Goal: Navigation & Orientation: Find specific page/section

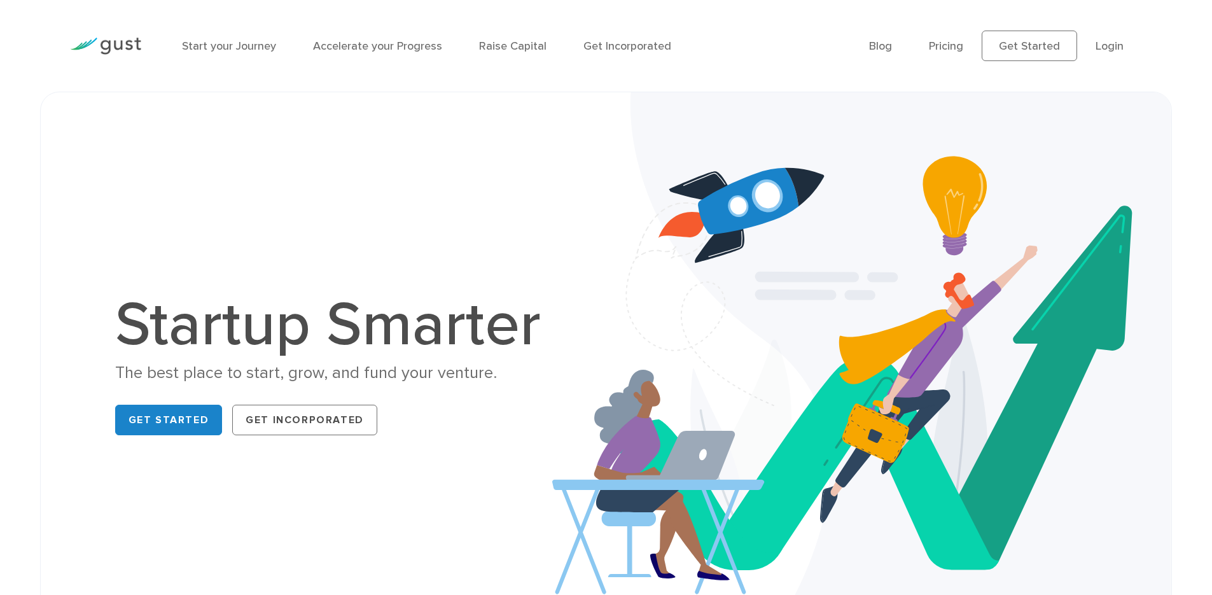
click at [892, 53] on li "Blog" at bounding box center [880, 46] width 23 height 17
click at [884, 48] on link "Blog" at bounding box center [880, 45] width 23 height 13
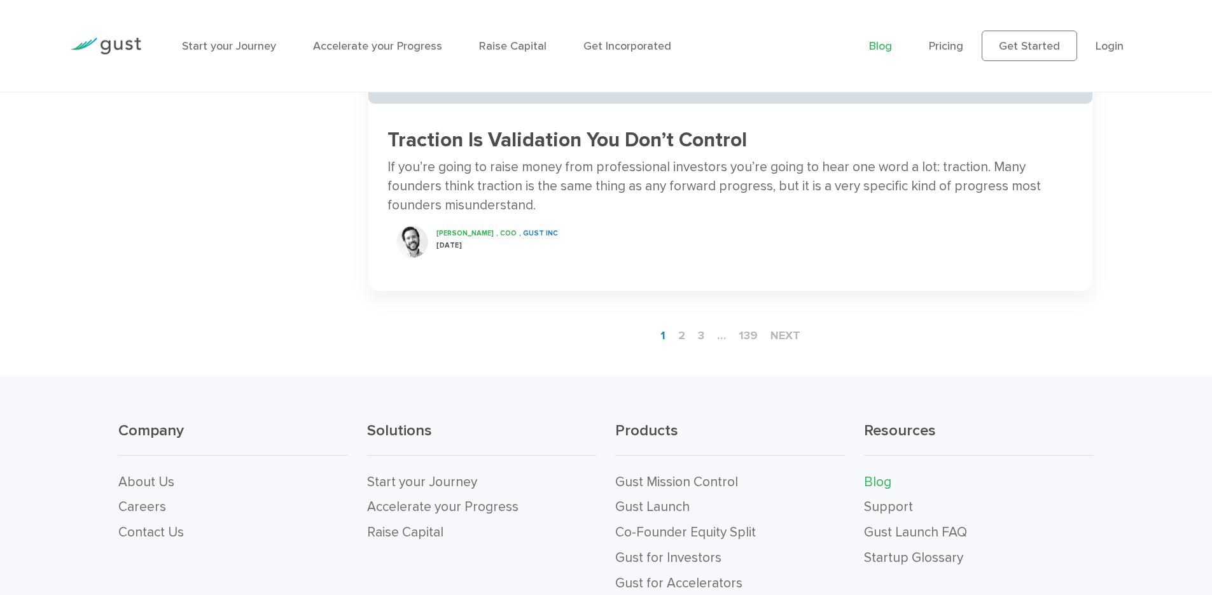
scroll to position [2118, 0]
click at [680, 338] on link "2" at bounding box center [681, 336] width 17 height 24
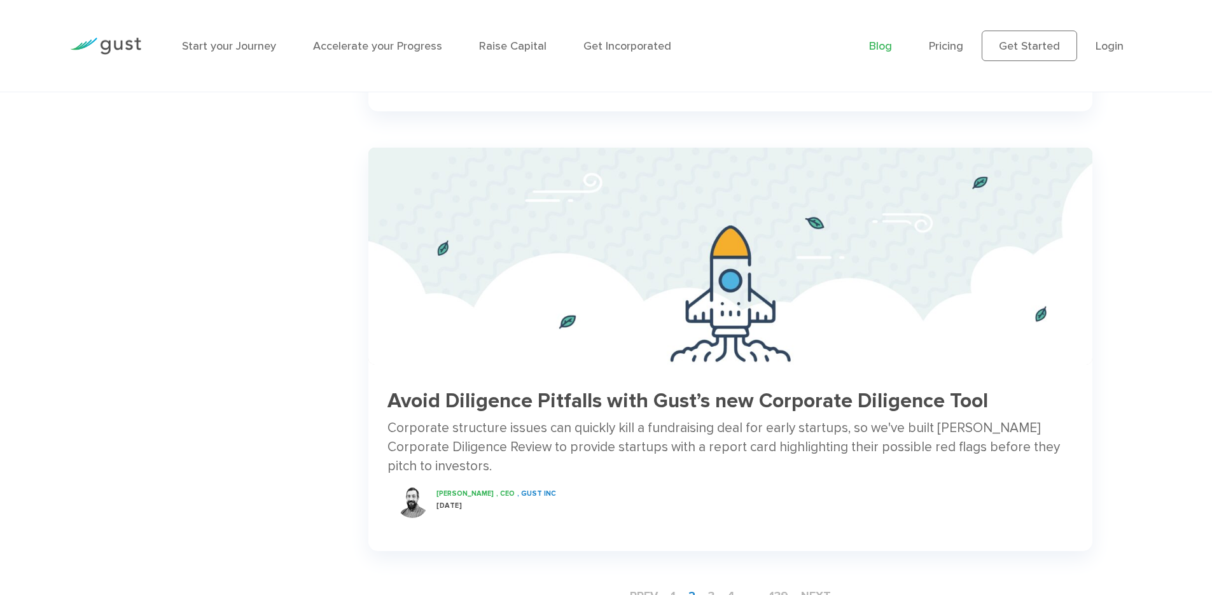
scroll to position [1901, 0]
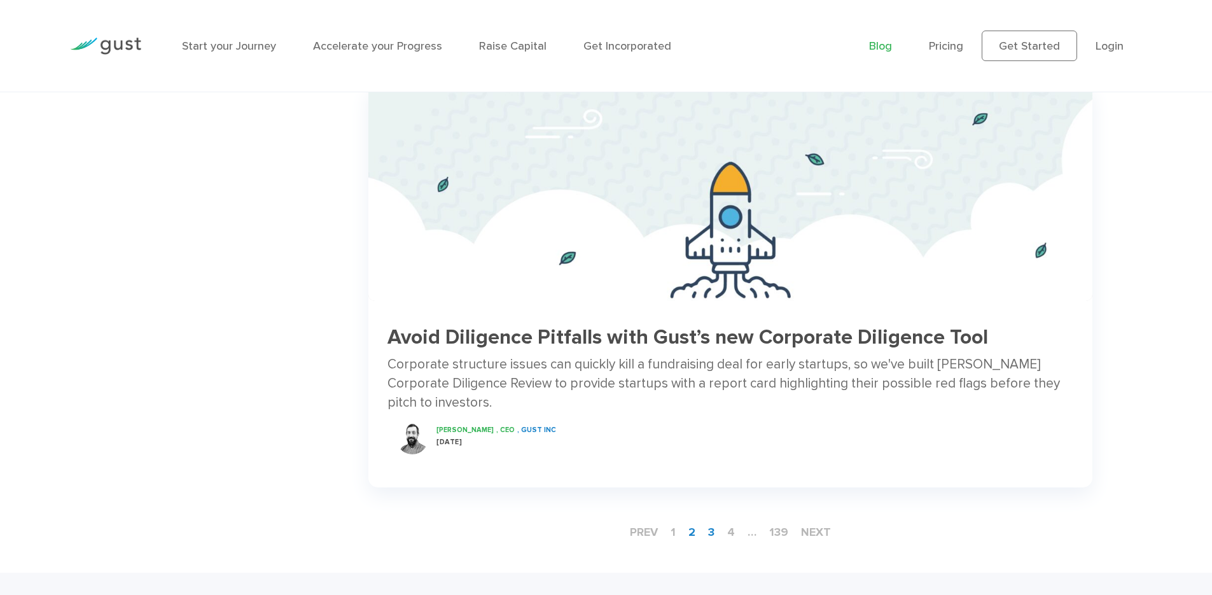
click at [715, 521] on link "3" at bounding box center [711, 533] width 17 height 24
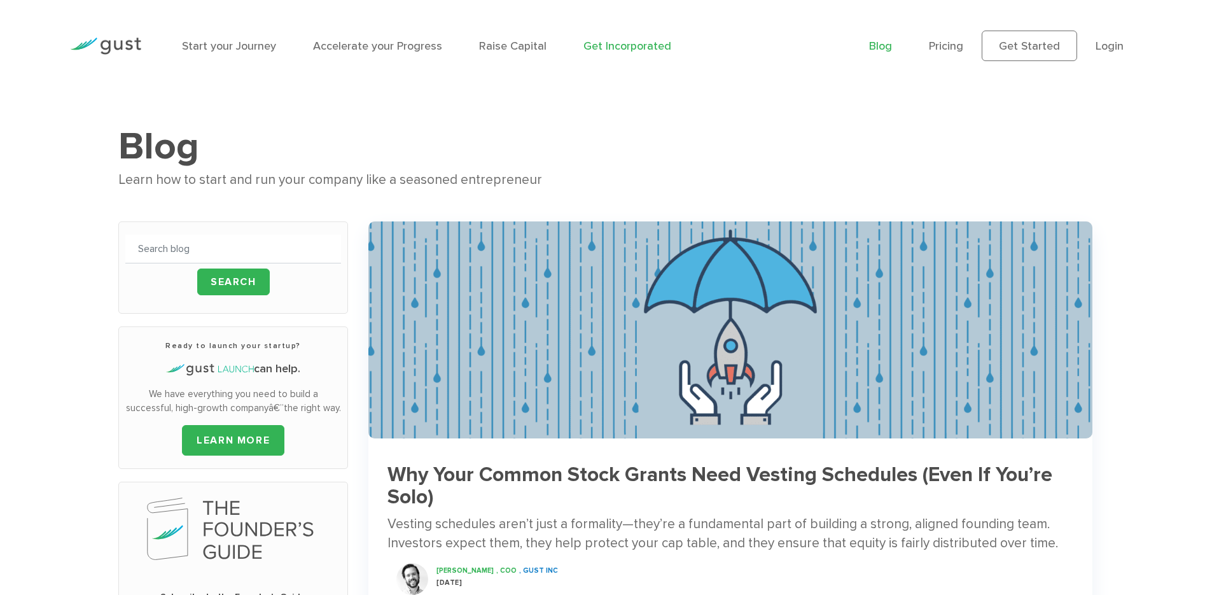
click at [615, 50] on link "Get Incorporated" at bounding box center [628, 45] width 88 height 13
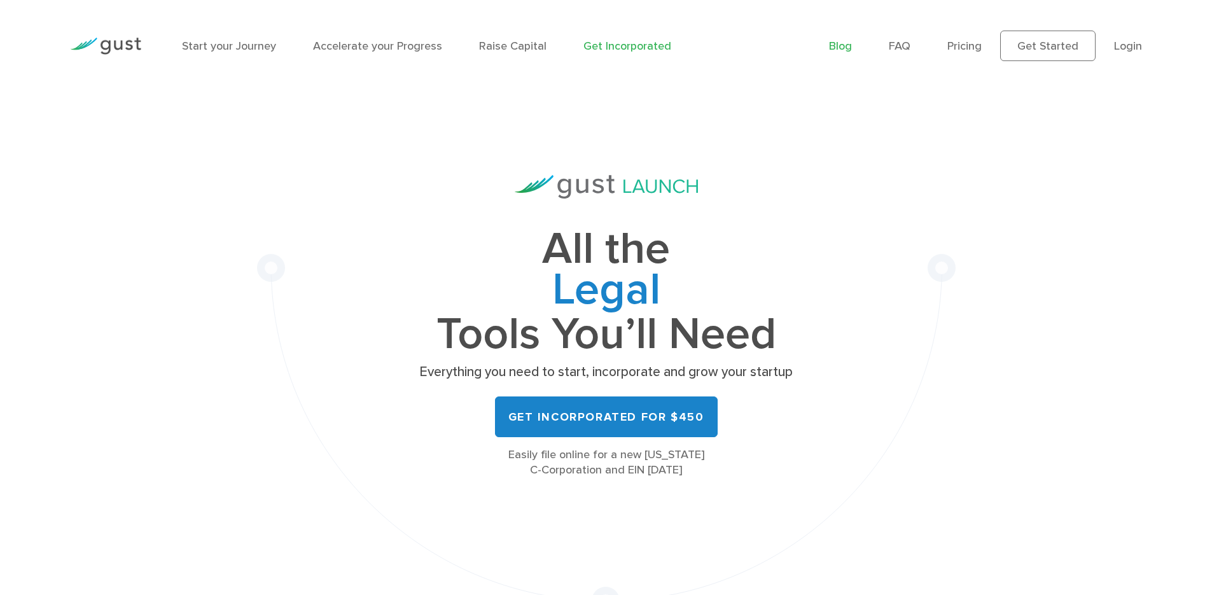
click at [847, 50] on link "Blog" at bounding box center [840, 45] width 23 height 13
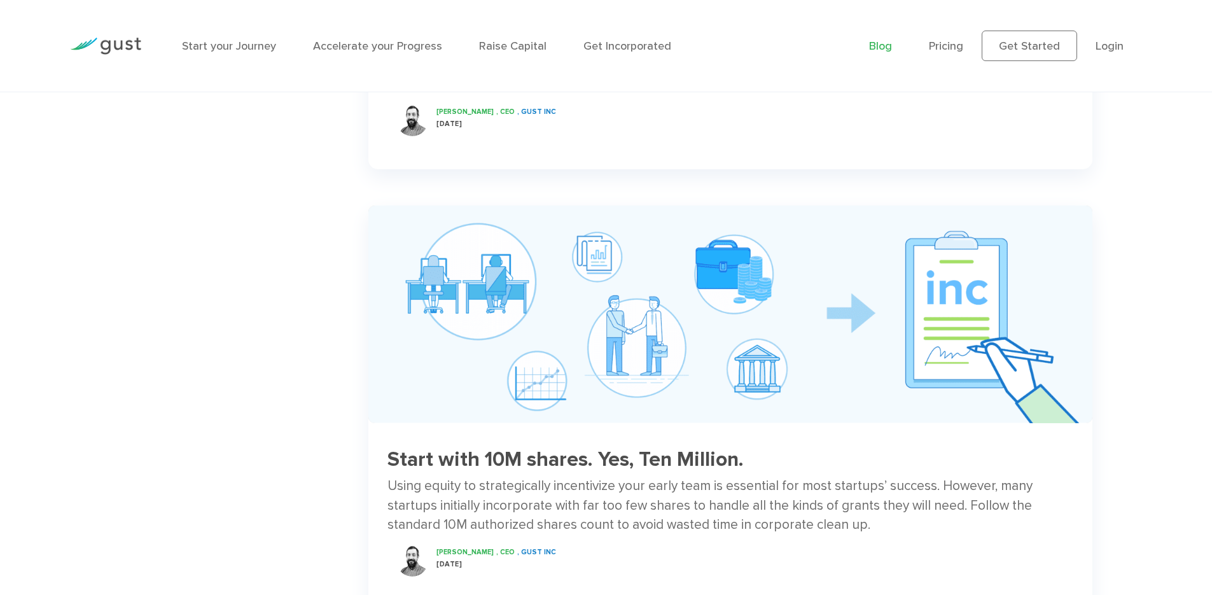
scroll to position [998, 0]
